Goal: Task Accomplishment & Management: Complete application form

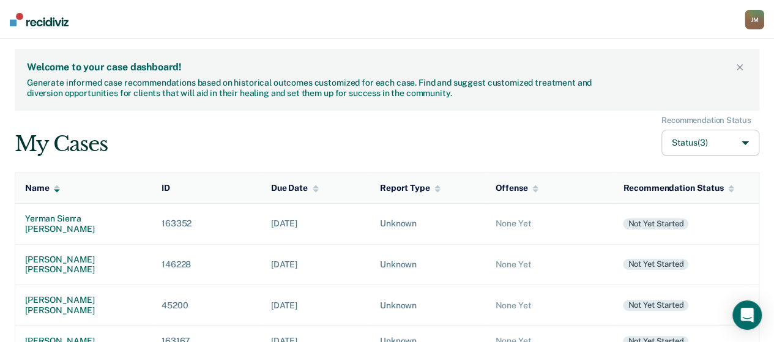
click at [235, 176] on th "ID" at bounding box center [206, 188] width 109 height 31
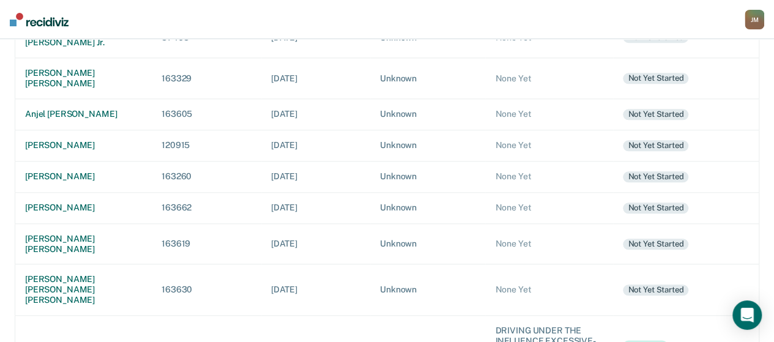
scroll to position [543, 0]
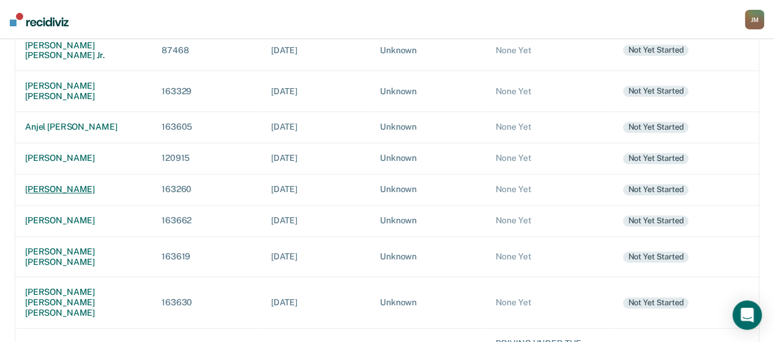
click at [48, 184] on div "[PERSON_NAME]" at bounding box center [83, 189] width 117 height 10
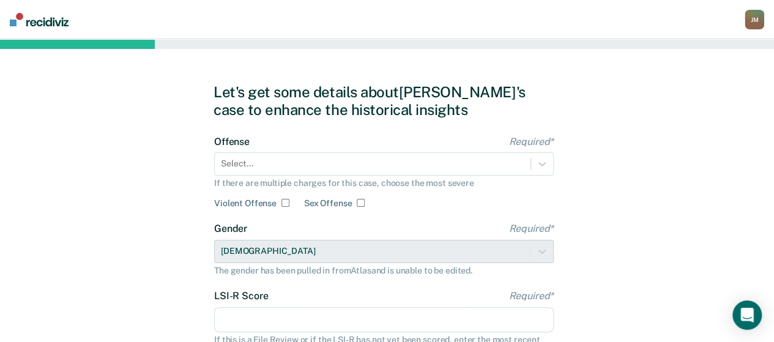
click at [680, 127] on div "Let's get some details about [PERSON_NAME]'s case to enhance the historical ins…" at bounding box center [387, 314] width 774 height 551
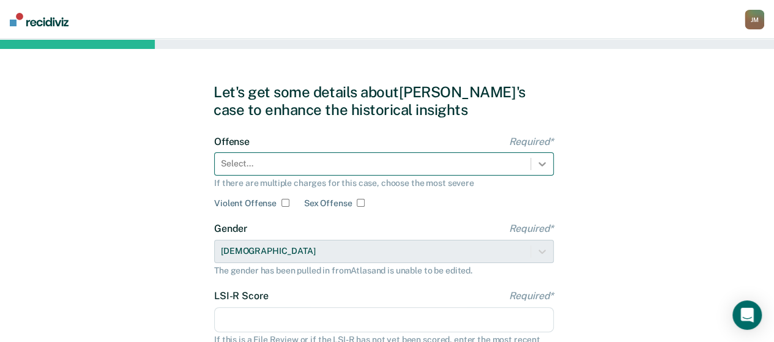
click at [536, 164] on div at bounding box center [542, 164] width 22 height 22
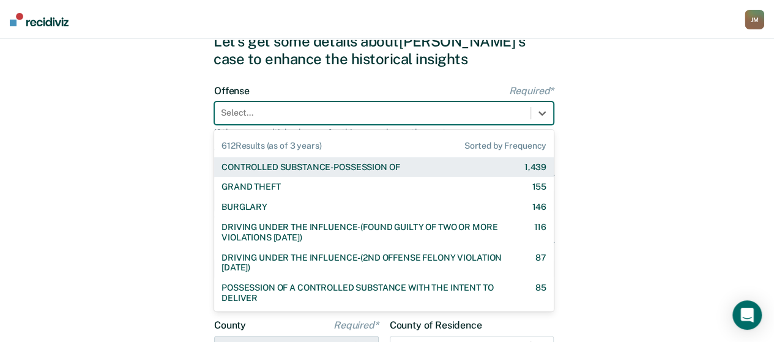
scroll to position [51, 0]
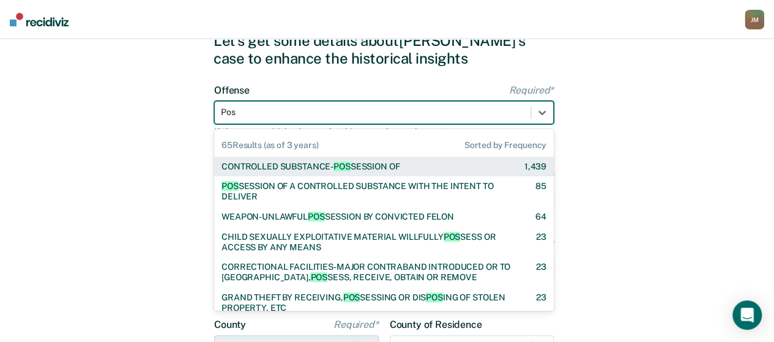
type input "Poss"
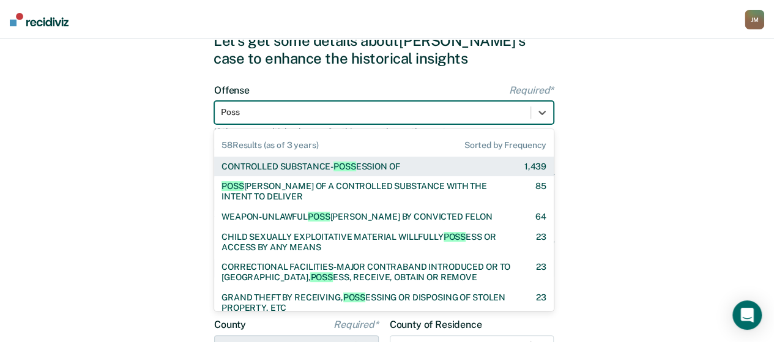
click at [335, 168] on span "POSS" at bounding box center [344, 166] width 22 height 10
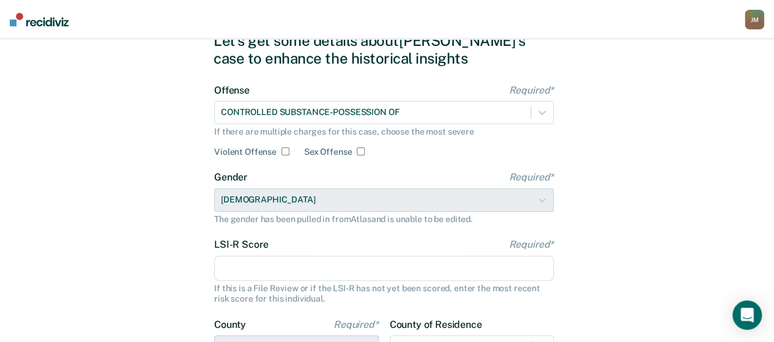
click at [279, 276] on input "LSI-R Score Required*" at bounding box center [383, 269] width 339 height 26
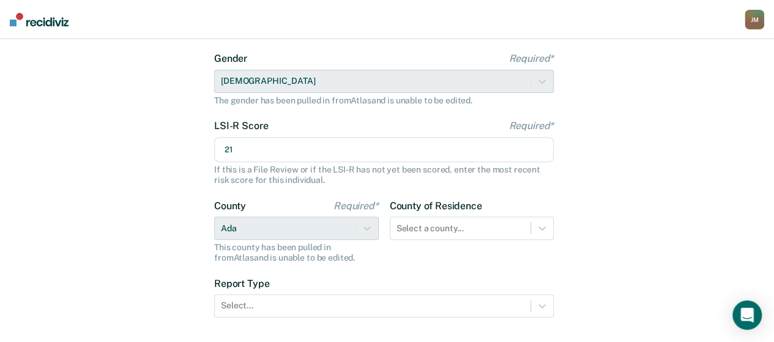
scroll to position [224, 0]
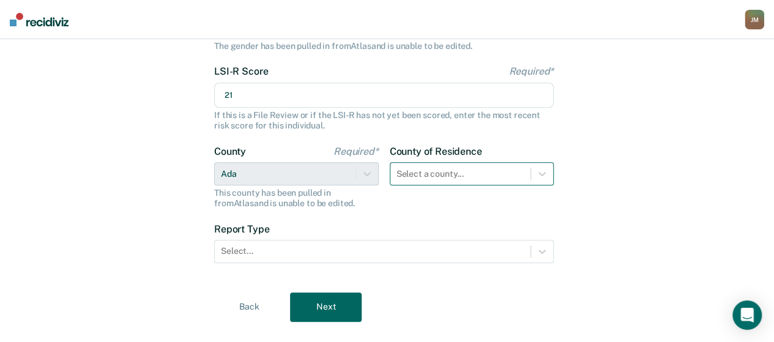
type input "21"
click at [516, 180] on div "Select a county..." at bounding box center [472, 173] width 165 height 23
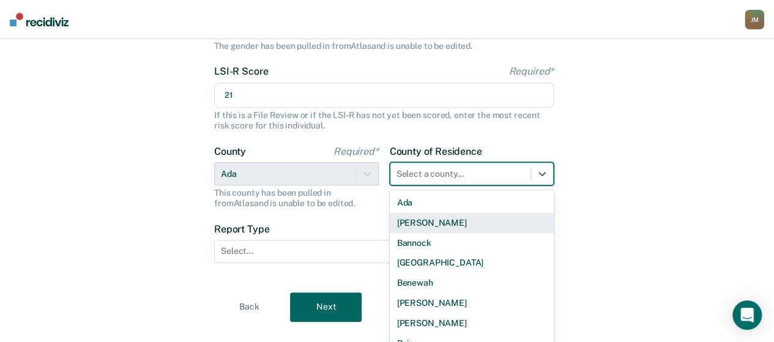
scroll to position [256, 0]
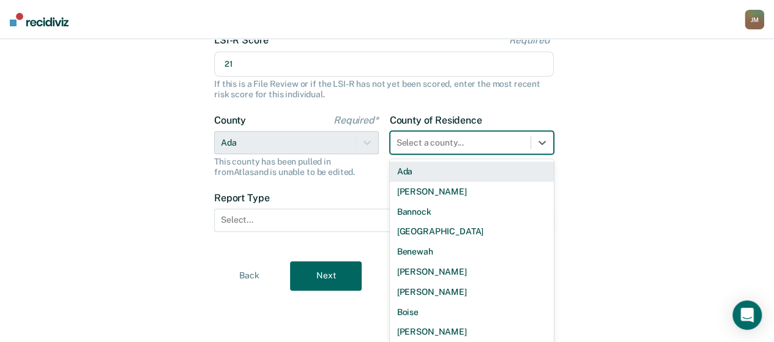
click at [476, 166] on div "Ada" at bounding box center [472, 171] width 165 height 20
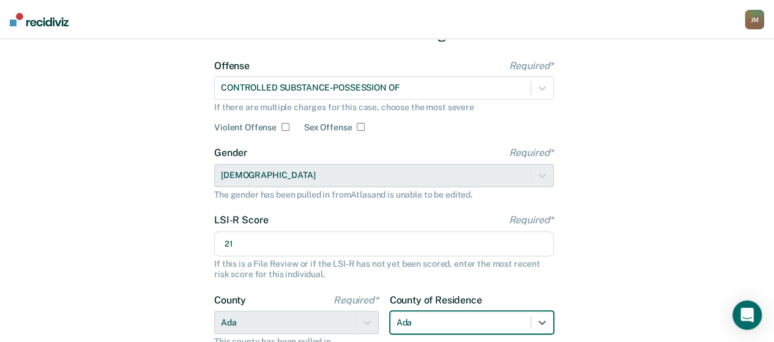
scroll to position [73, 0]
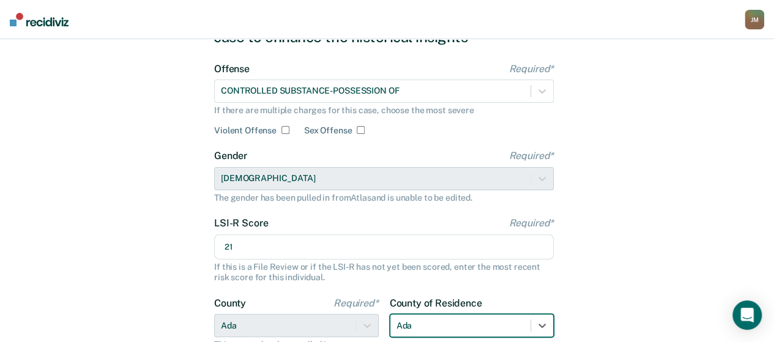
click at [285, 128] on input "Violent Offense" at bounding box center [285, 130] width 8 height 8
checkbox input "true"
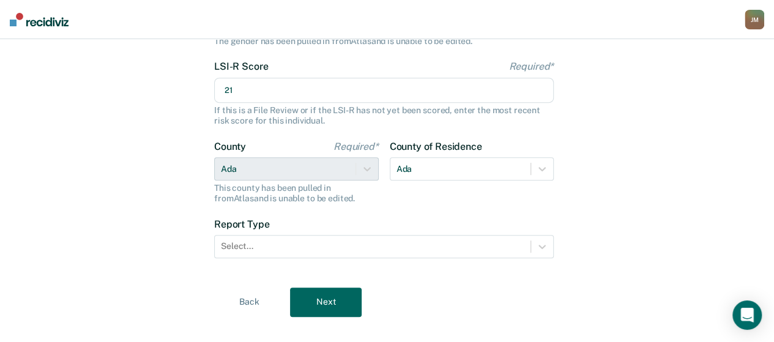
scroll to position [247, 0]
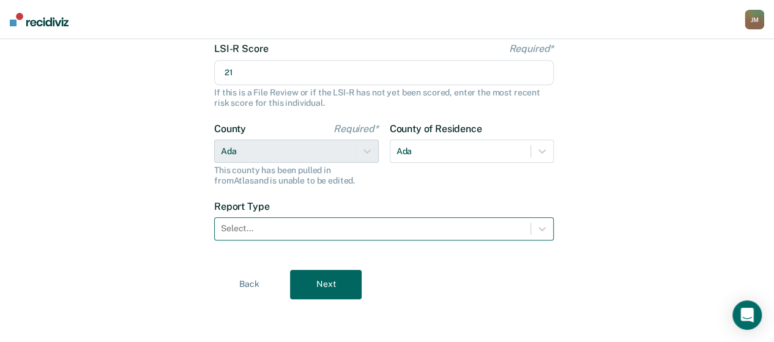
click at [521, 223] on div at bounding box center [372, 228] width 303 height 13
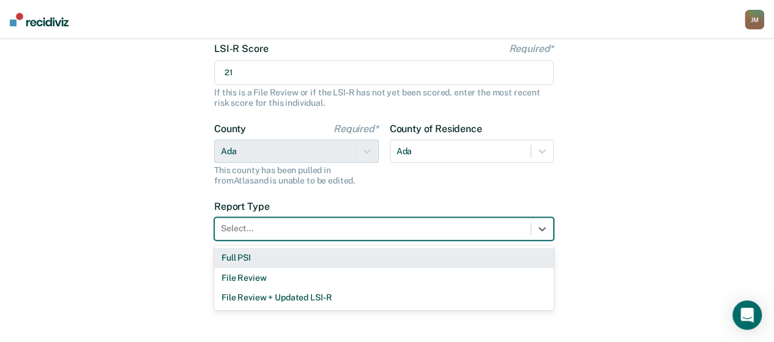
click at [346, 253] on div "Full PSI" at bounding box center [383, 258] width 339 height 20
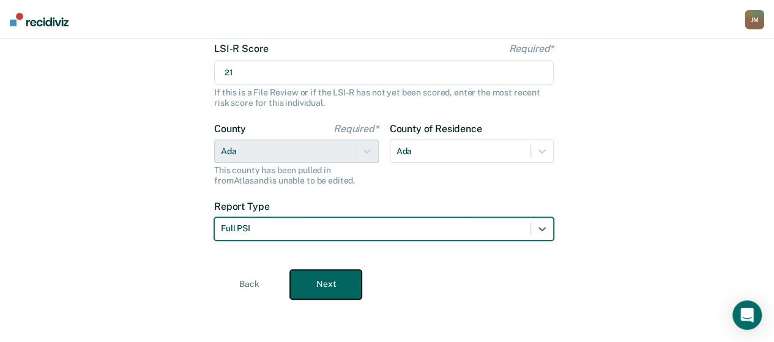
click at [332, 288] on button "Next" at bounding box center [326, 284] width 72 height 29
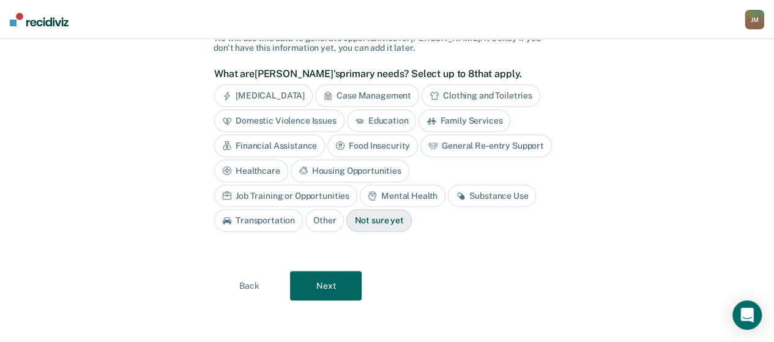
click at [392, 98] on div "Case Management" at bounding box center [367, 95] width 104 height 23
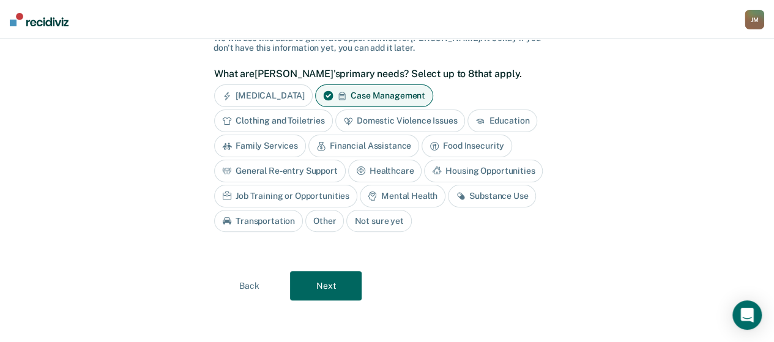
click at [486, 119] on div "Education" at bounding box center [502, 120] width 70 height 23
click at [465, 199] on div "Substance Use" at bounding box center [492, 196] width 88 height 23
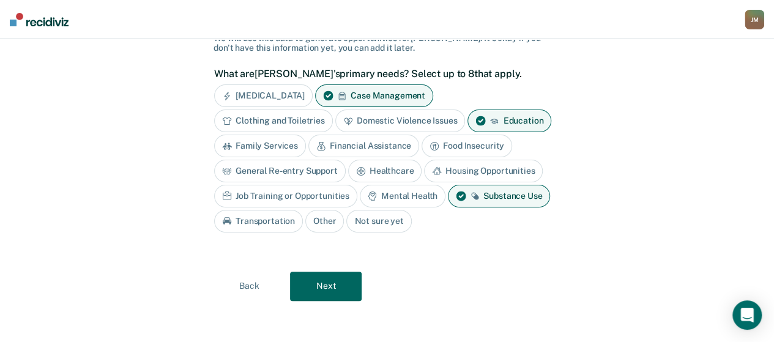
click at [372, 124] on div "Domestic Violence Issues" at bounding box center [400, 120] width 130 height 23
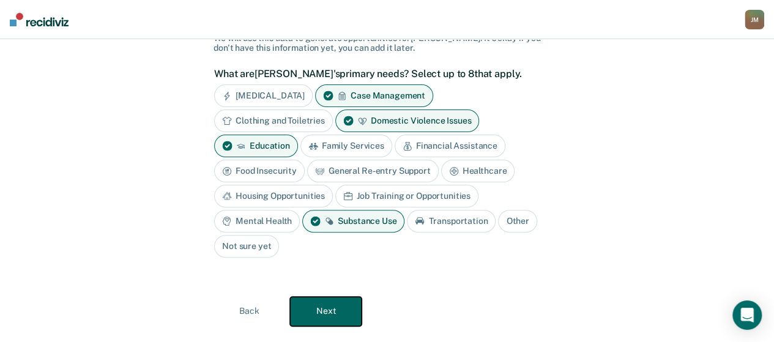
click at [326, 304] on button "Next" at bounding box center [326, 311] width 72 height 29
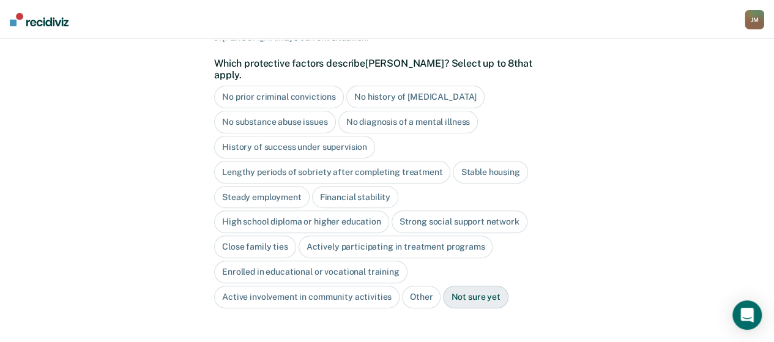
scroll to position [116, 0]
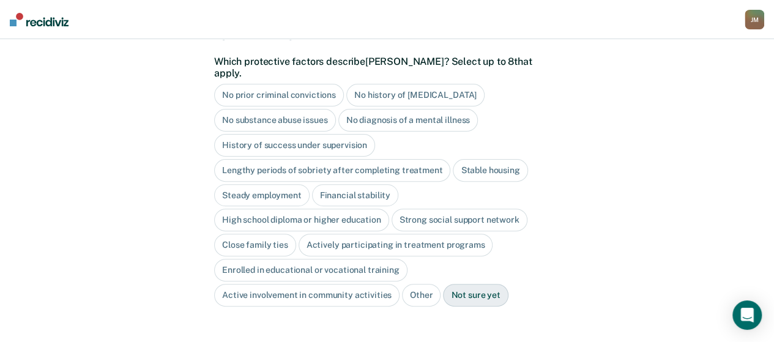
click at [327, 87] on div "No prior criminal convictions" at bounding box center [279, 95] width 130 height 23
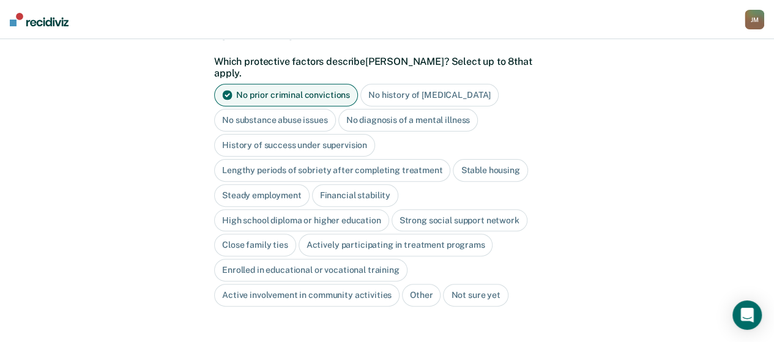
click at [330, 184] on div "Financial stability" at bounding box center [355, 195] width 86 height 23
click at [265, 234] on div "Close family ties" at bounding box center [255, 245] width 82 height 23
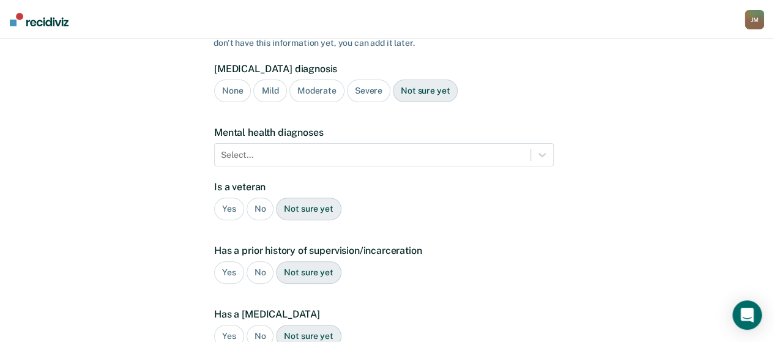
scroll to position [279, 0]
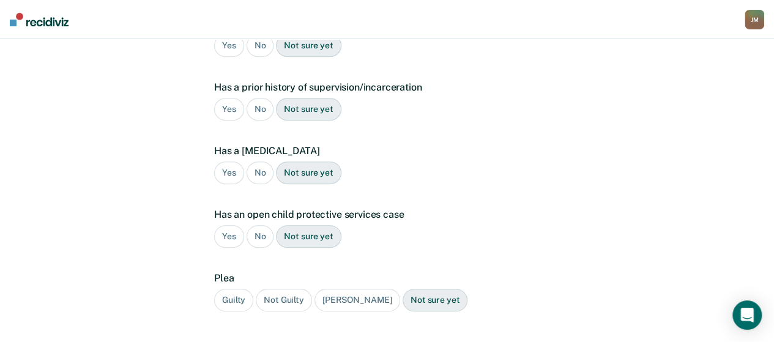
click at [256, 98] on div "No" at bounding box center [260, 109] width 28 height 23
click at [259, 161] on div "No" at bounding box center [260, 172] width 28 height 23
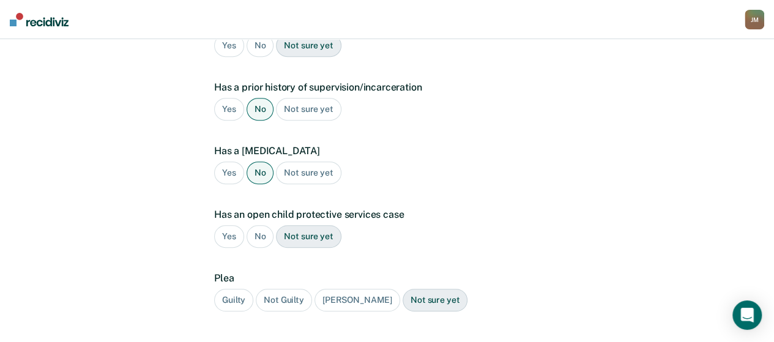
click at [257, 225] on div "No" at bounding box center [260, 236] width 28 height 23
click at [240, 289] on div "Guilty" at bounding box center [233, 300] width 39 height 23
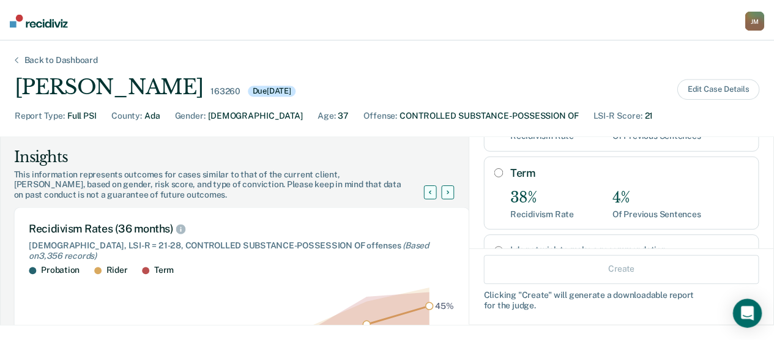
scroll to position [218, 0]
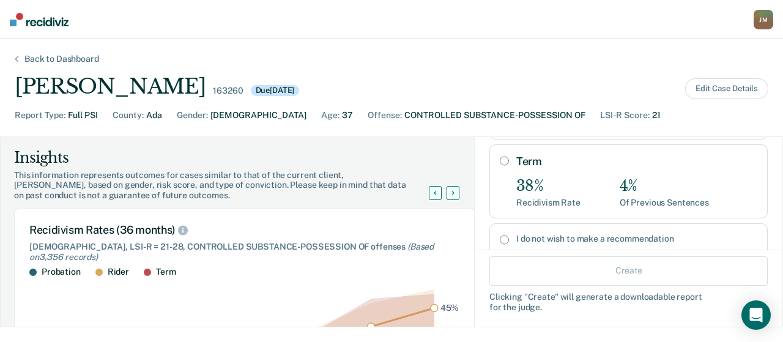
click at [500, 238] on input "I do not wish to make a recommendation" at bounding box center [504, 240] width 9 height 10
radio input "true"
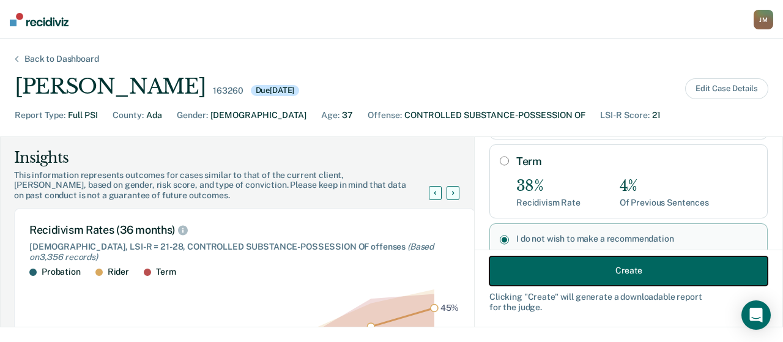
click at [601, 271] on button "Create" at bounding box center [628, 270] width 278 height 29
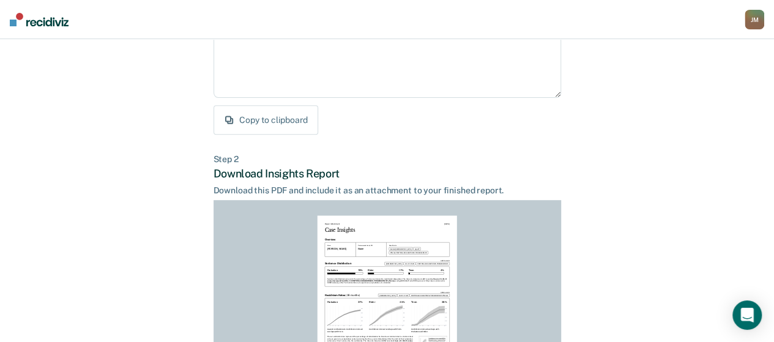
scroll to position [194, 0]
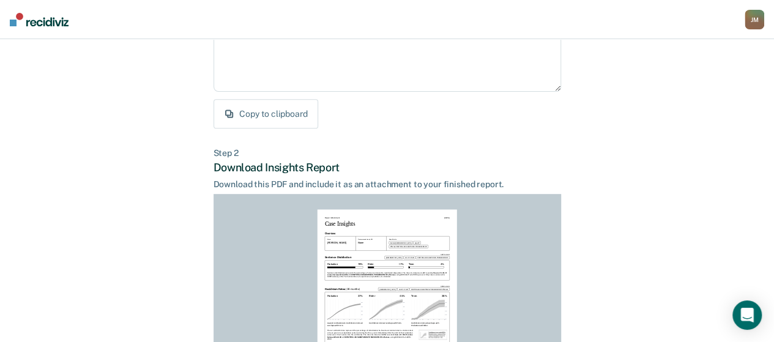
drag, startPoint x: 771, startPoint y: 242, endPoint x: 766, endPoint y: 325, distance: 83.4
click at [766, 325] on div "Back to Case Make Recommendation & Download Report Step 1 Craft recommendation …" at bounding box center [387, 174] width 774 height 658
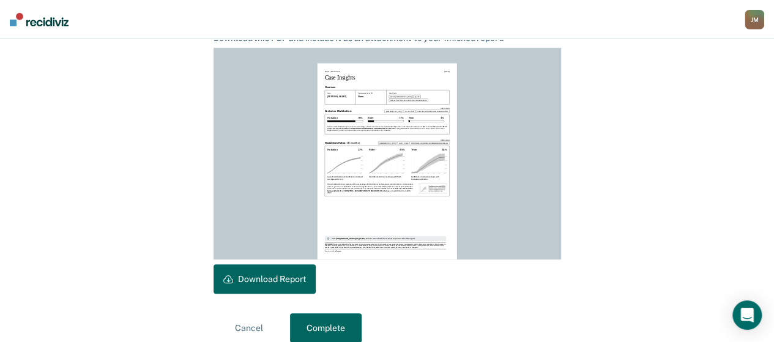
scroll to position [355, 0]
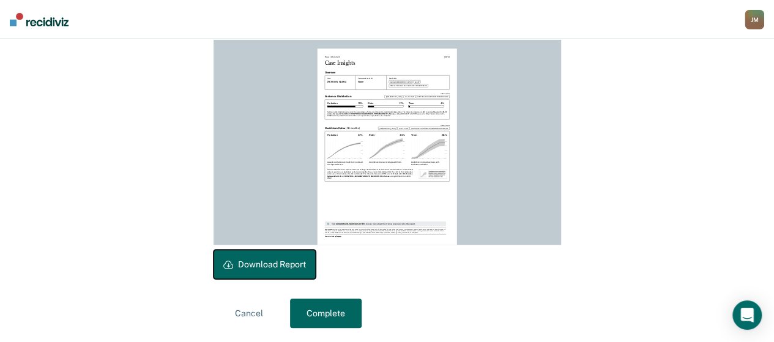
click at [298, 266] on button "Download Report" at bounding box center [264, 264] width 102 height 29
click at [301, 264] on button "Download Report" at bounding box center [264, 264] width 102 height 29
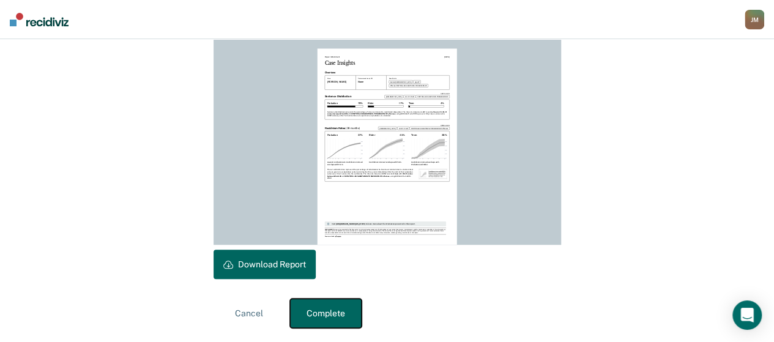
click at [347, 300] on button "Complete" at bounding box center [326, 312] width 72 height 29
